Goal: Transaction & Acquisition: Purchase product/service

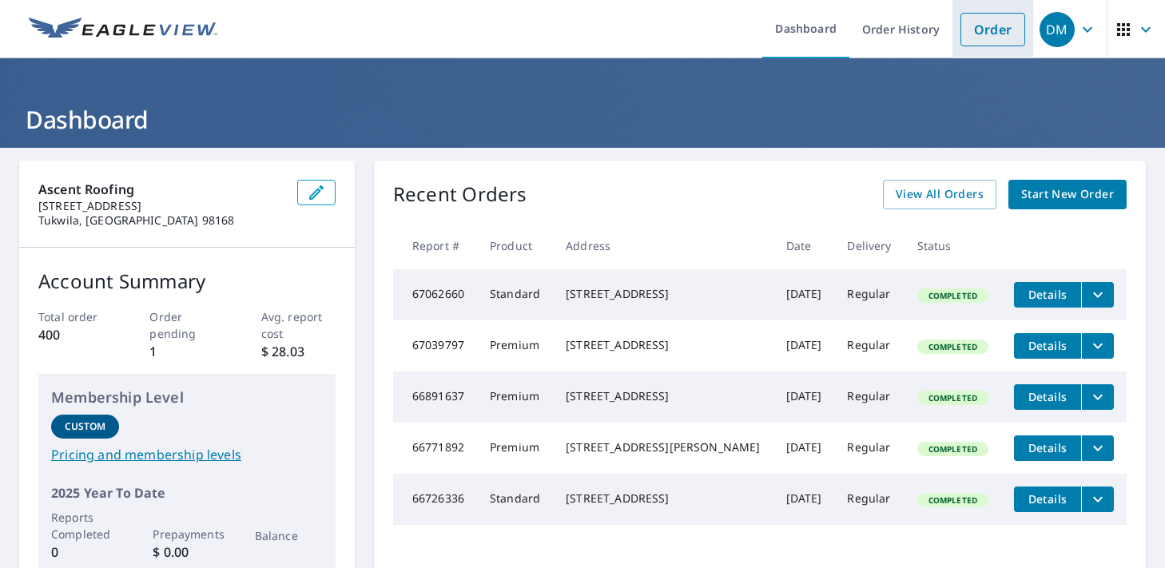
click at [967, 28] on link "Order" at bounding box center [992, 30] width 65 height 34
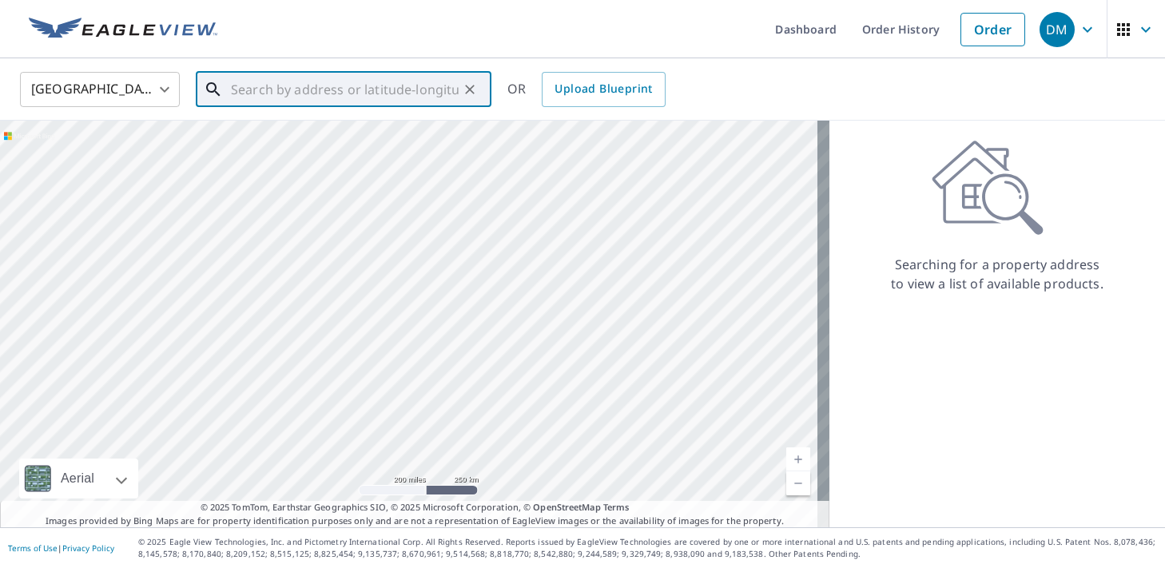
click at [268, 95] on input "text" at bounding box center [345, 89] width 228 height 45
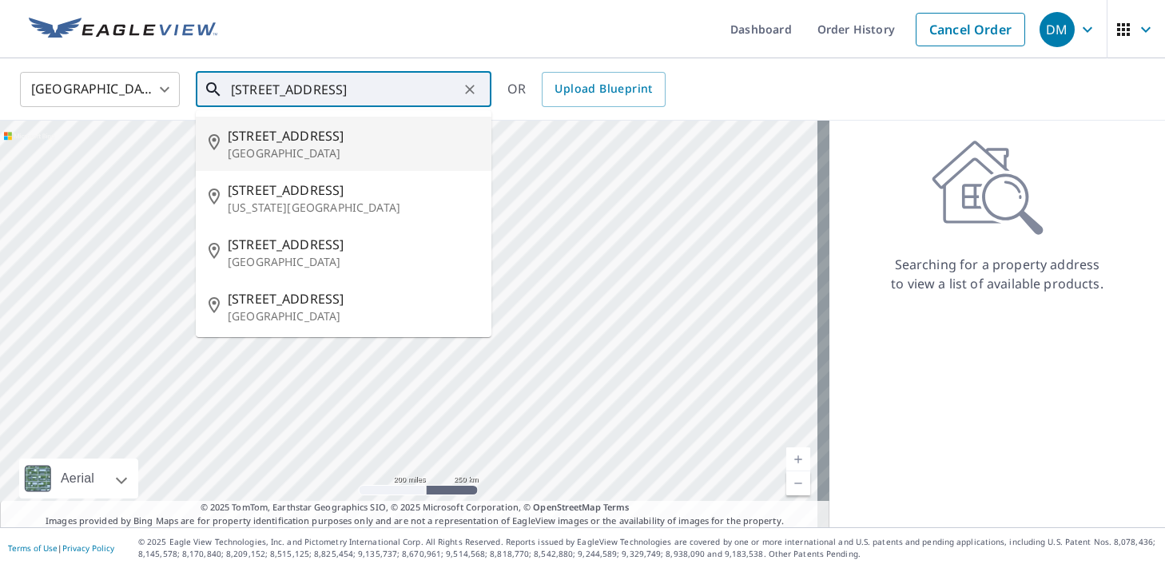
click at [333, 89] on input "[STREET_ADDRESS]" at bounding box center [345, 89] width 228 height 45
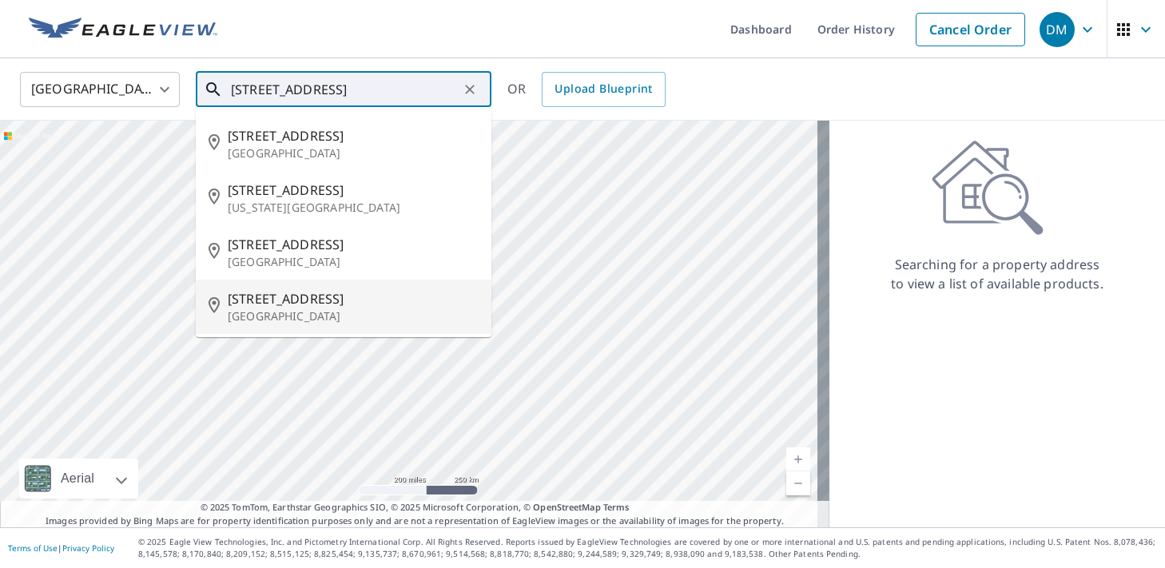
click at [277, 305] on span "[STREET_ADDRESS]" at bounding box center [353, 298] width 251 height 19
type input "[STREET_ADDRESS]"
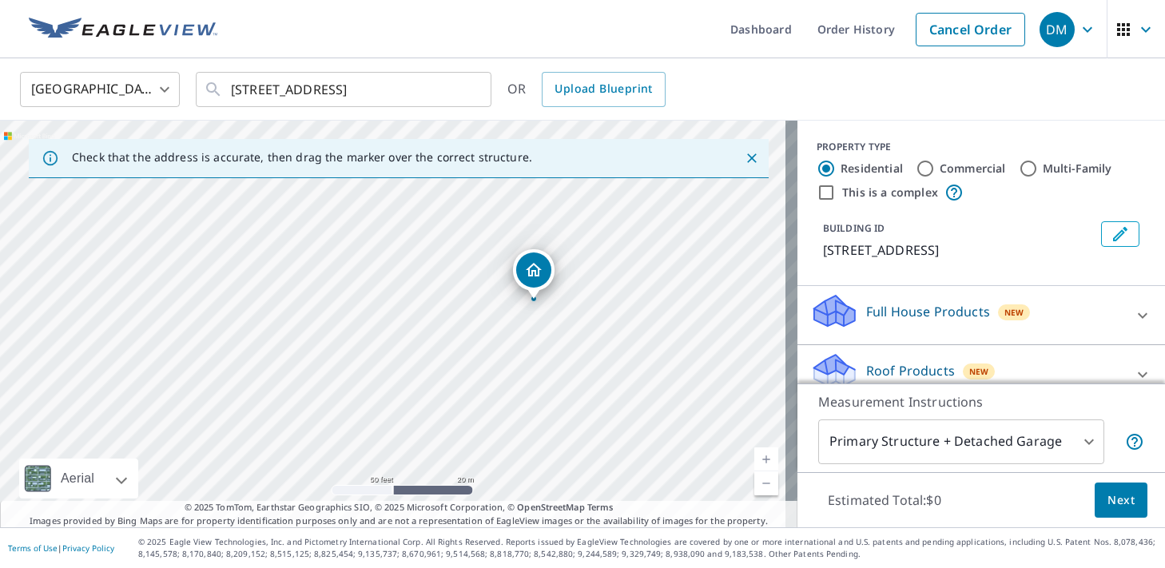
drag, startPoint x: 318, startPoint y: 307, endPoint x: 466, endPoint y: 289, distance: 149.6
click at [466, 289] on div "[STREET_ADDRESS]" at bounding box center [398, 324] width 797 height 407
drag, startPoint x: 584, startPoint y: 293, endPoint x: 534, endPoint y: 307, distance: 52.1
click at [533, 306] on div "[STREET_ADDRESS]" at bounding box center [398, 324] width 797 height 407
click at [465, 318] on div "[STREET_ADDRESS]" at bounding box center [398, 324] width 797 height 407
